Goal: Task Accomplishment & Management: Use online tool/utility

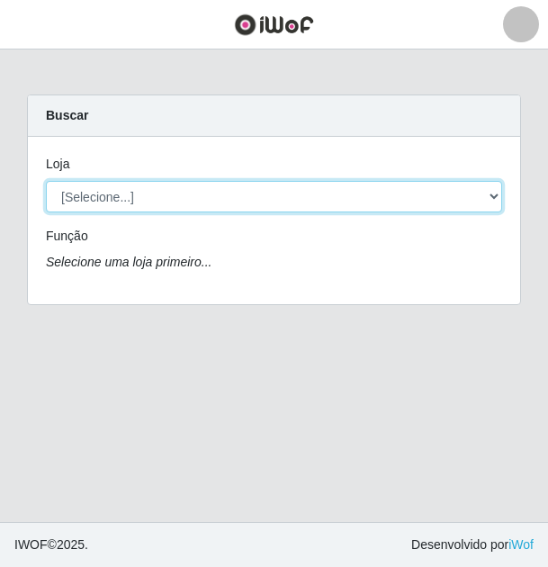
click at [268, 199] on select "[Selecione...] BL Importadora" at bounding box center [274, 196] width 456 height 31
select select "259"
click at [46, 181] on select "[Selecione...] BL Importadora" at bounding box center [274, 196] width 456 height 31
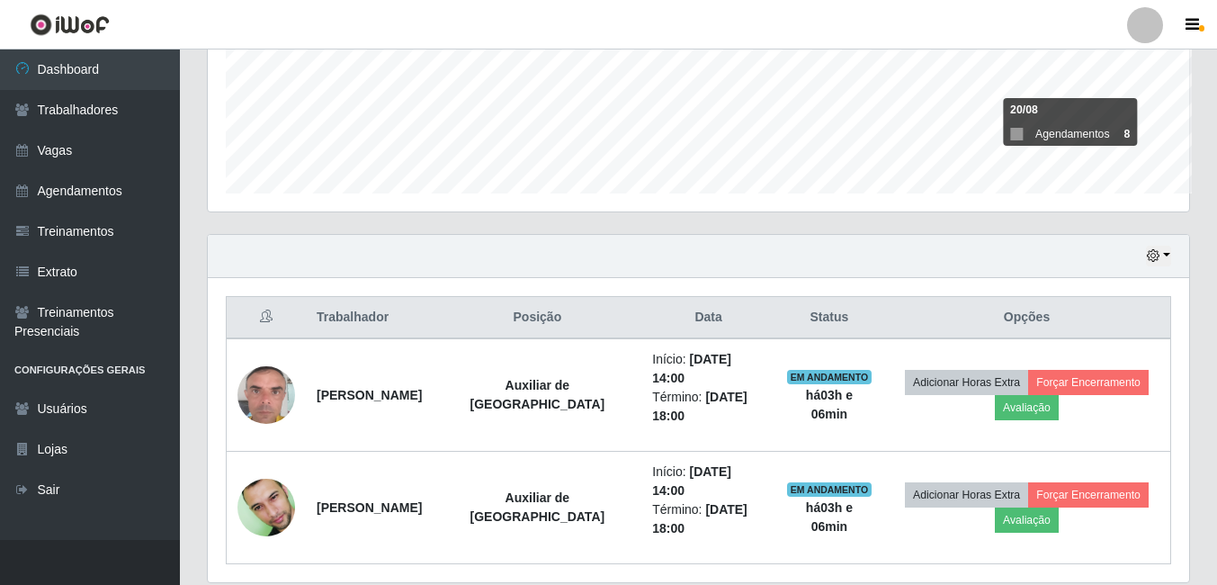
scroll to position [373, 981]
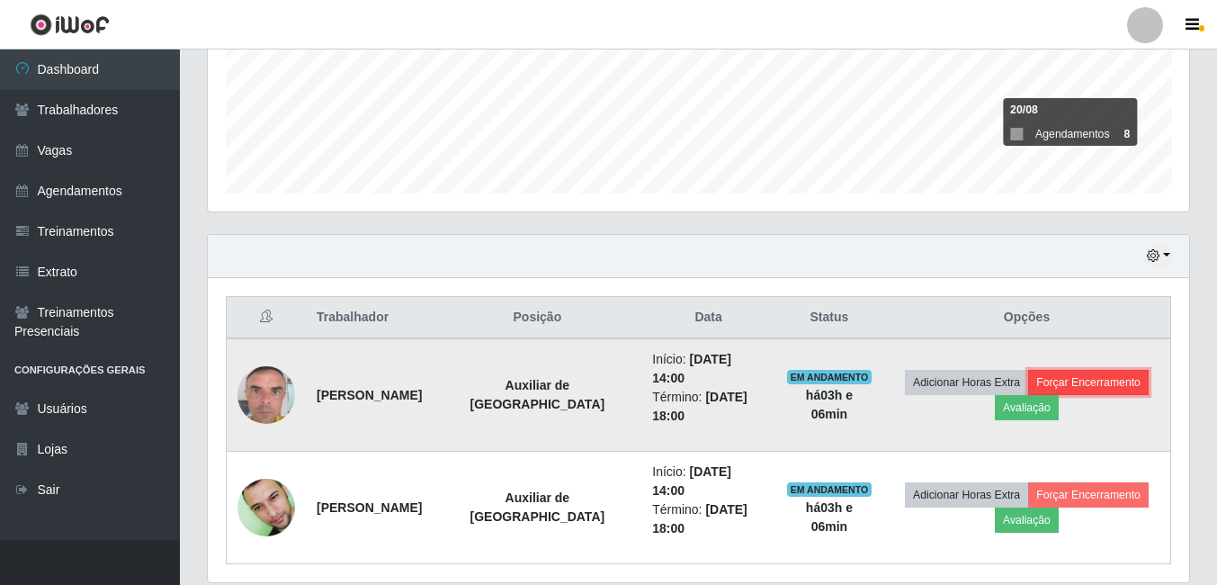
click at [547, 370] on button "Forçar Encerramento" at bounding box center [1088, 382] width 121 height 25
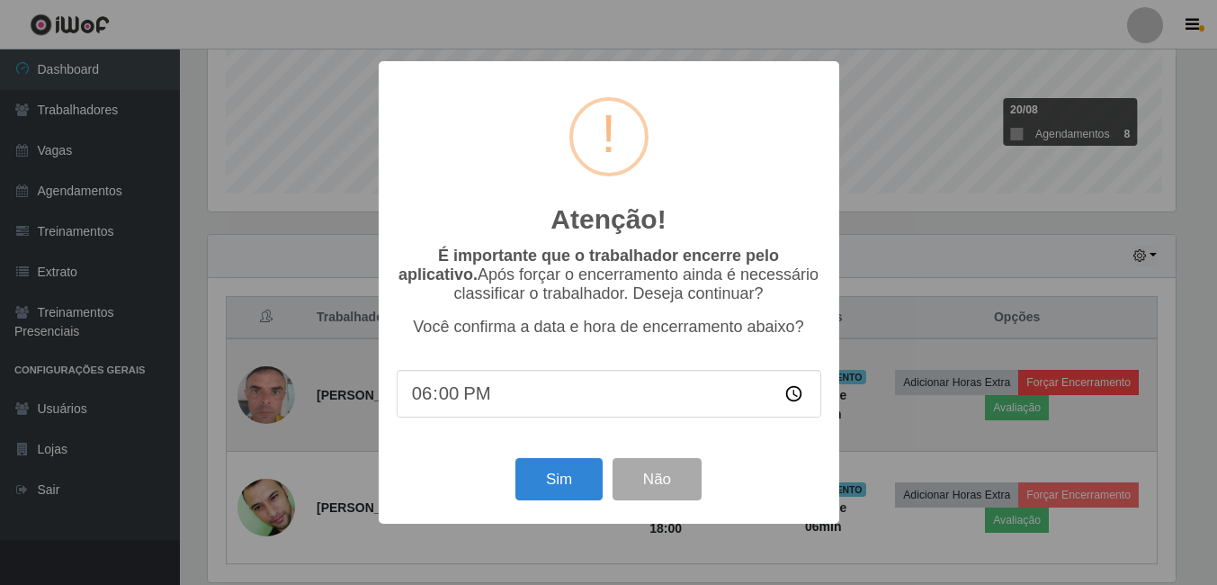
scroll to position [373, 972]
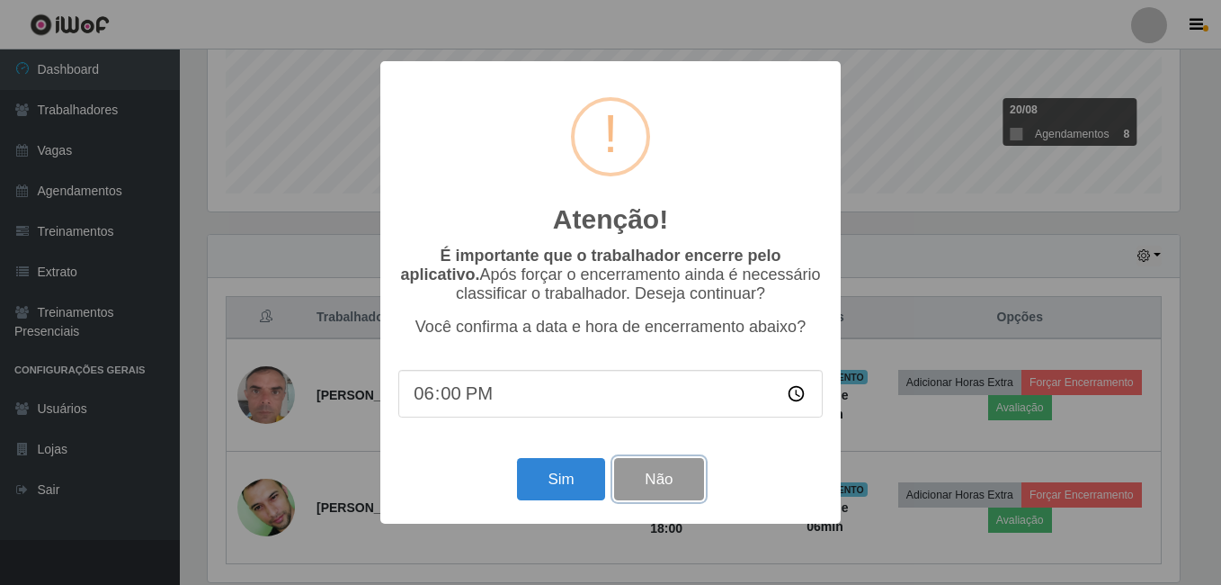
click at [547, 494] on button "Não" at bounding box center [658, 479] width 89 height 42
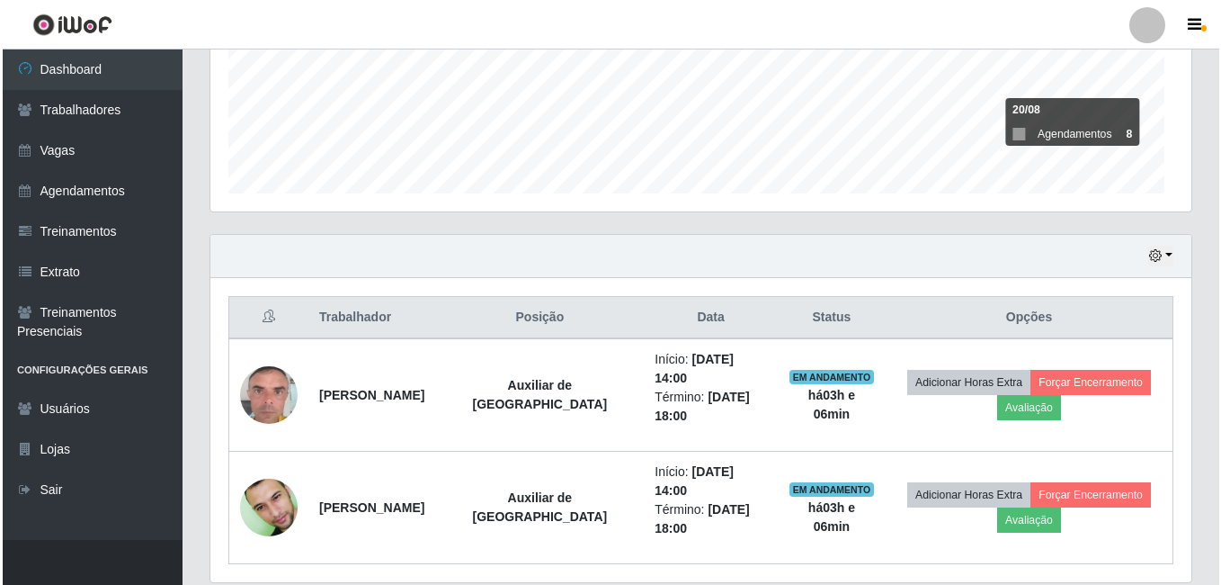
scroll to position [373, 981]
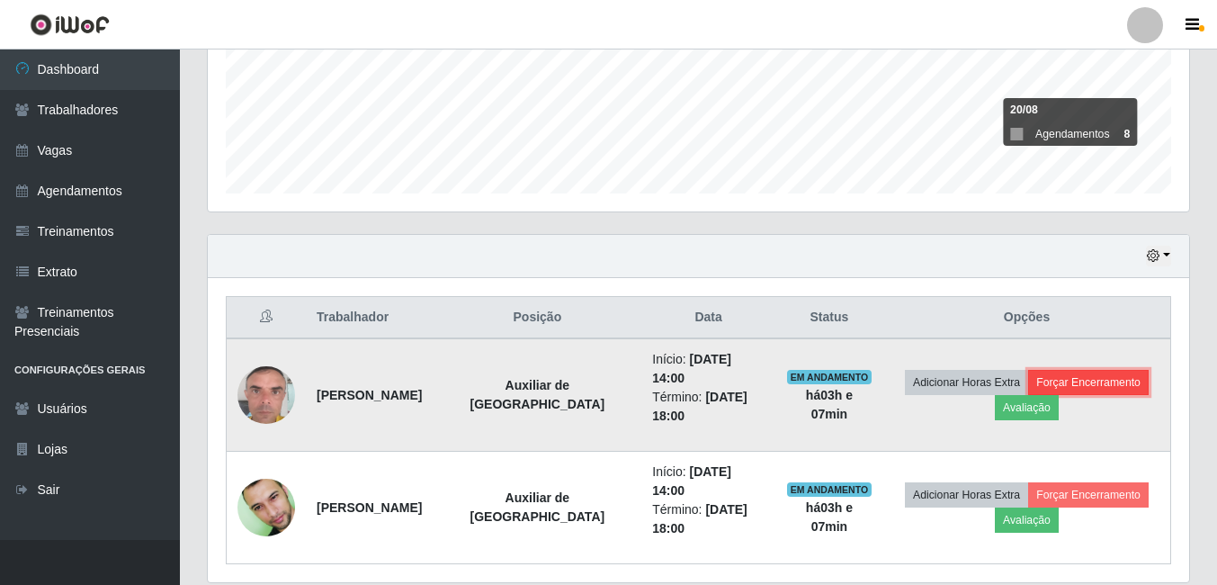
click at [547, 384] on button "Forçar Encerramento" at bounding box center [1088, 382] width 121 height 25
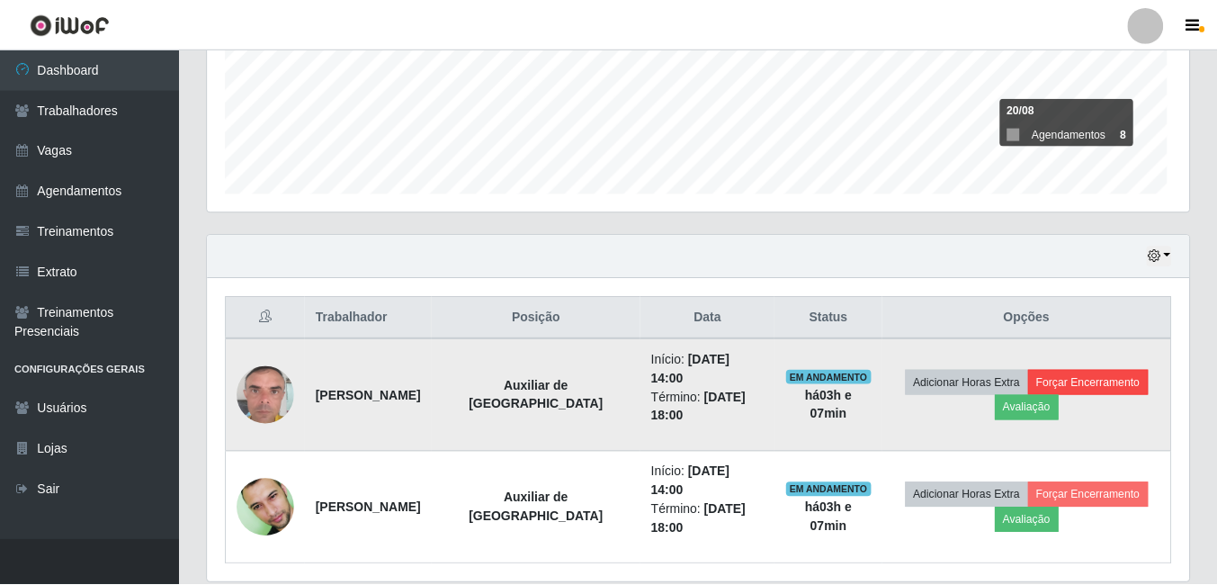
scroll to position [373, 972]
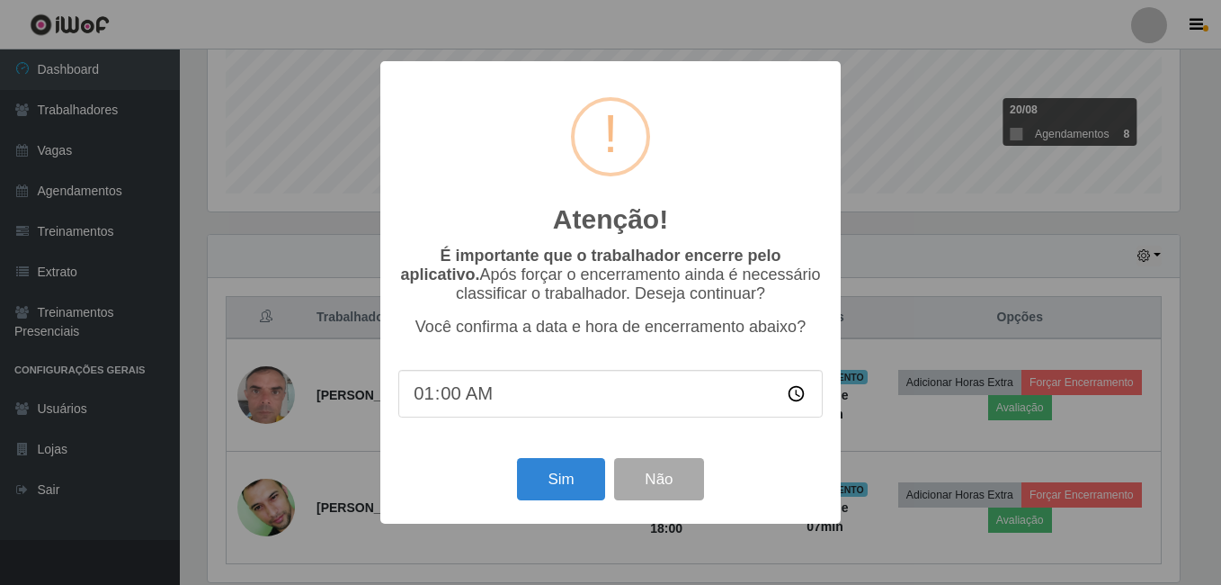
type input "17:00"
click at [547, 490] on button "Sim" at bounding box center [560, 479] width 87 height 42
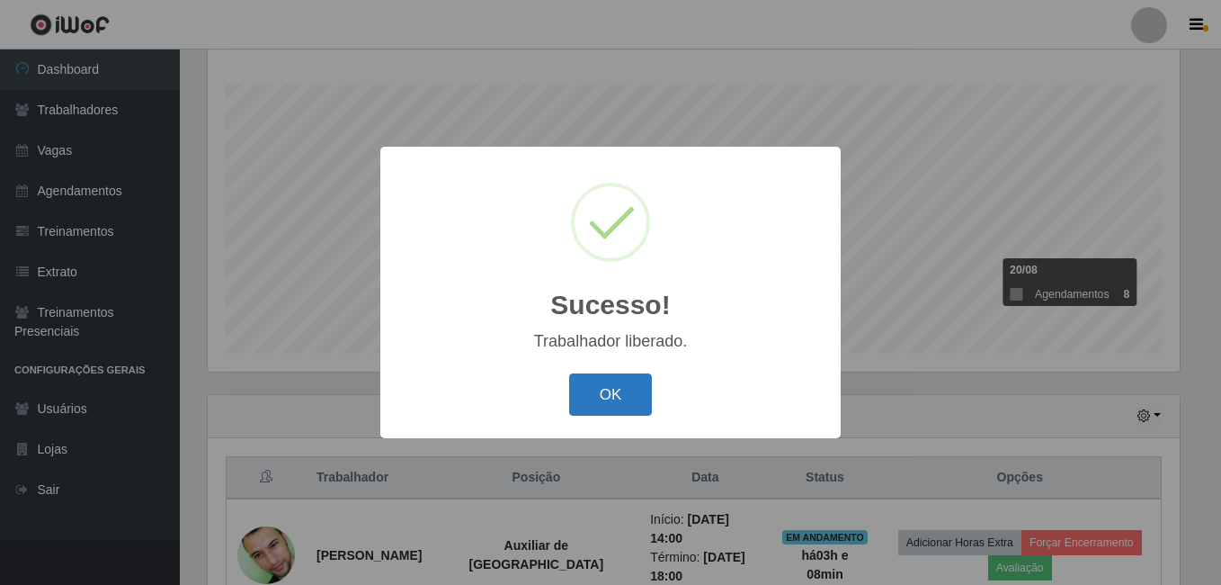
click at [547, 406] on button "OK" at bounding box center [611, 394] width 84 height 42
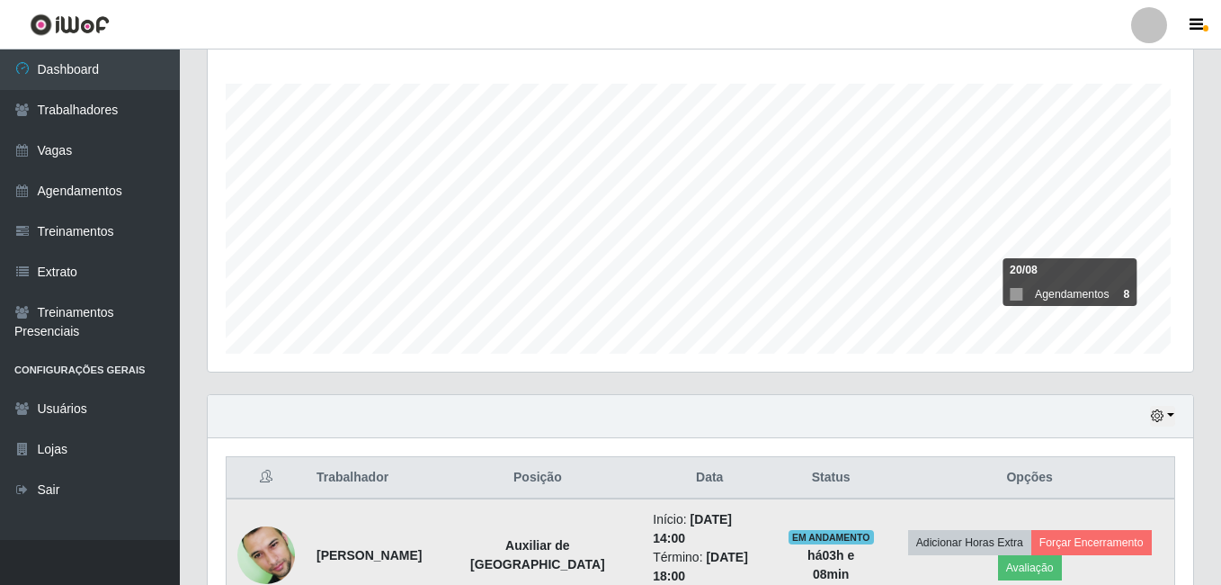
scroll to position [373, 981]
click at [547, 530] on button "Forçar Encerramento" at bounding box center [1088, 542] width 121 height 25
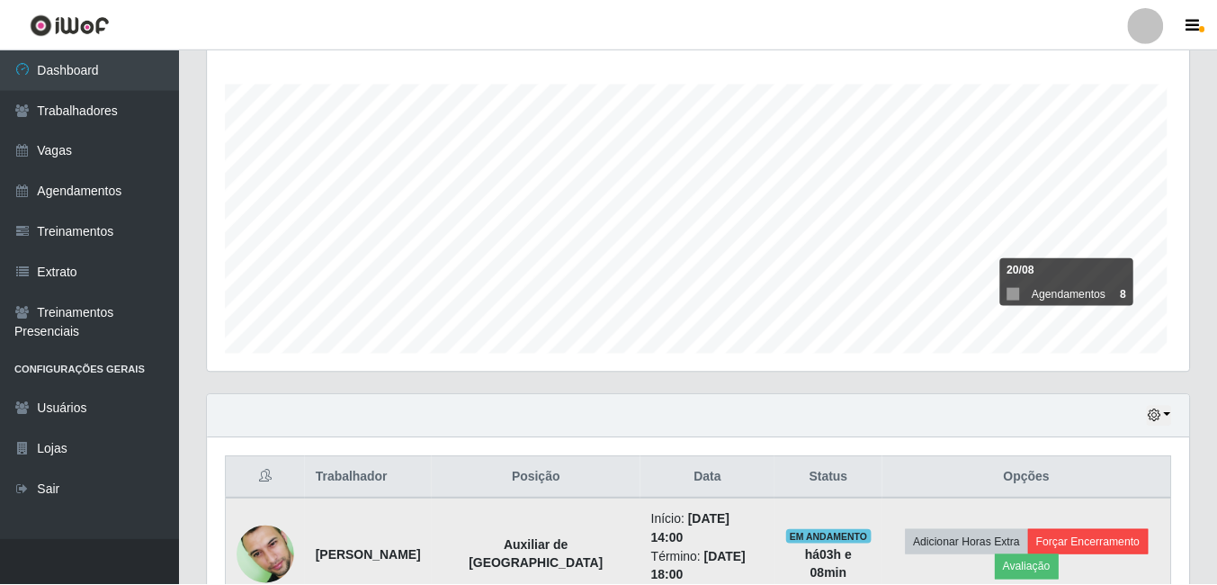
scroll to position [373, 972]
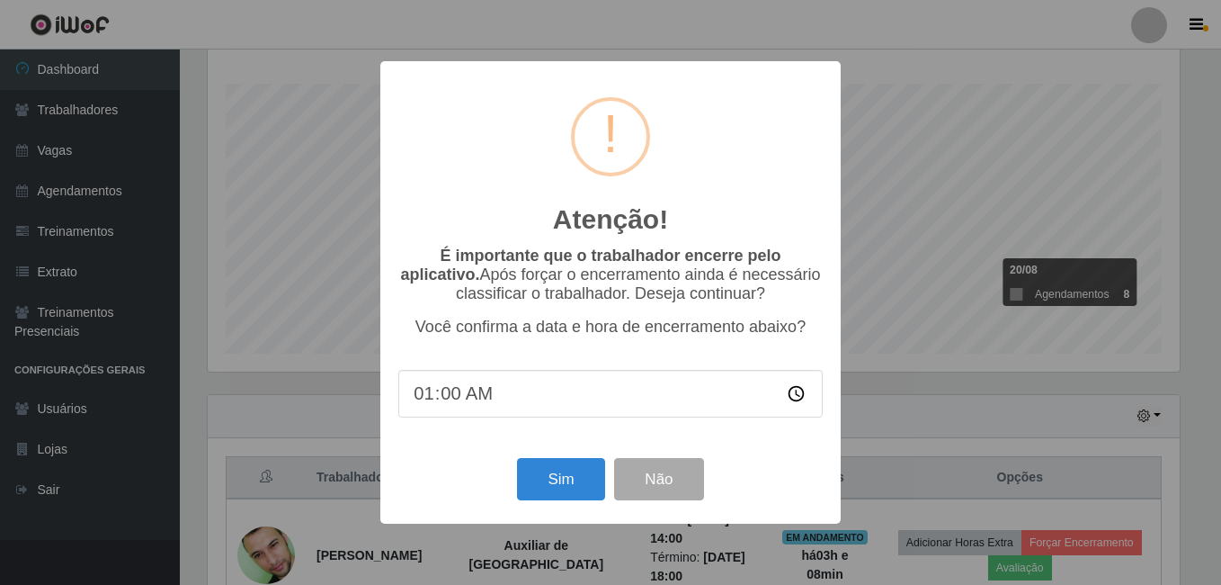
type input "17:00"
click at [547, 468] on button "Sim" at bounding box center [560, 479] width 87 height 42
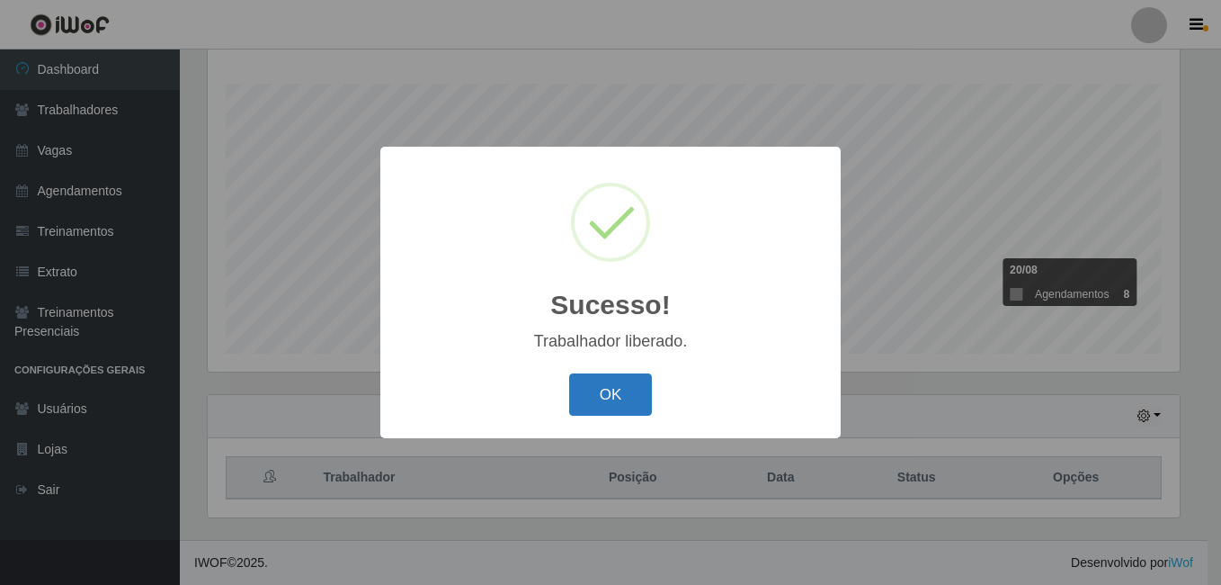
click at [547, 377] on button "OK" at bounding box center [611, 394] width 84 height 42
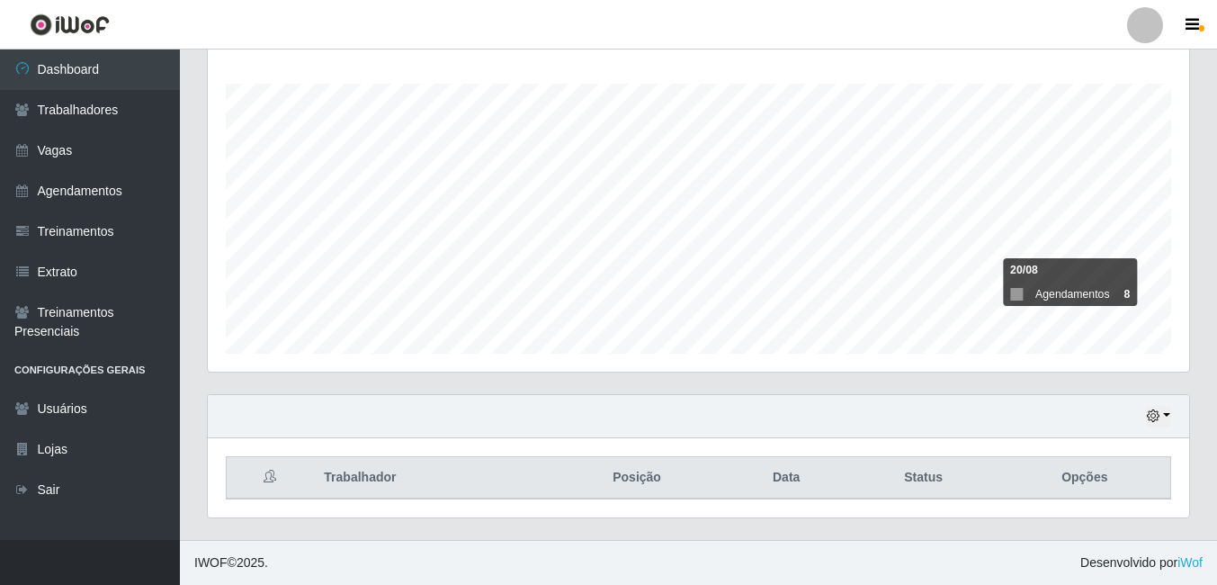
scroll to position [373, 981]
